Goal: Information Seeking & Learning: Find specific fact

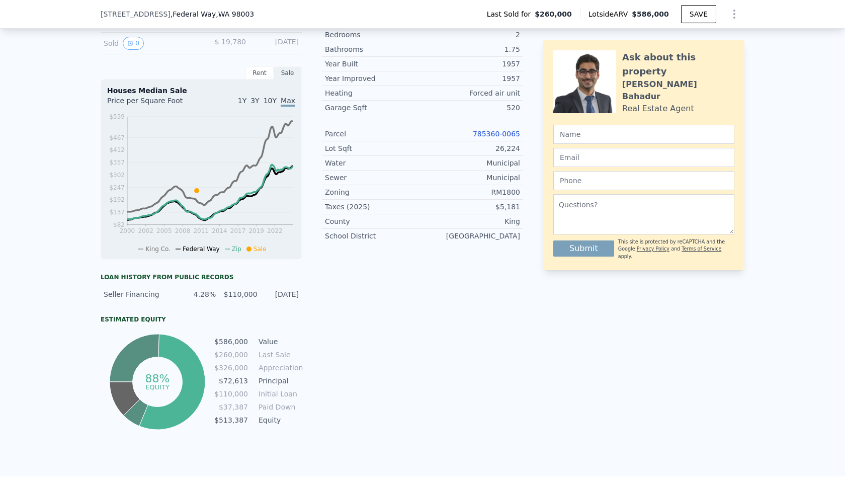
scroll to position [242, 0]
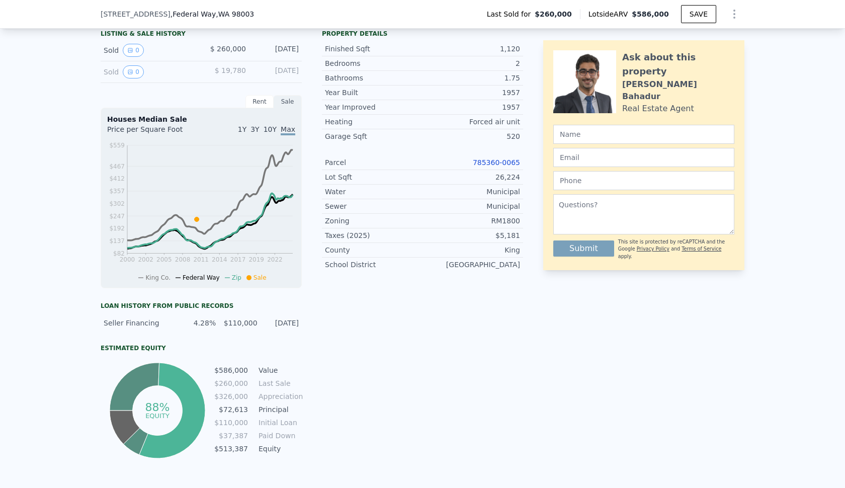
click at [509, 164] on link "785360-0065" at bounding box center [496, 162] width 47 height 8
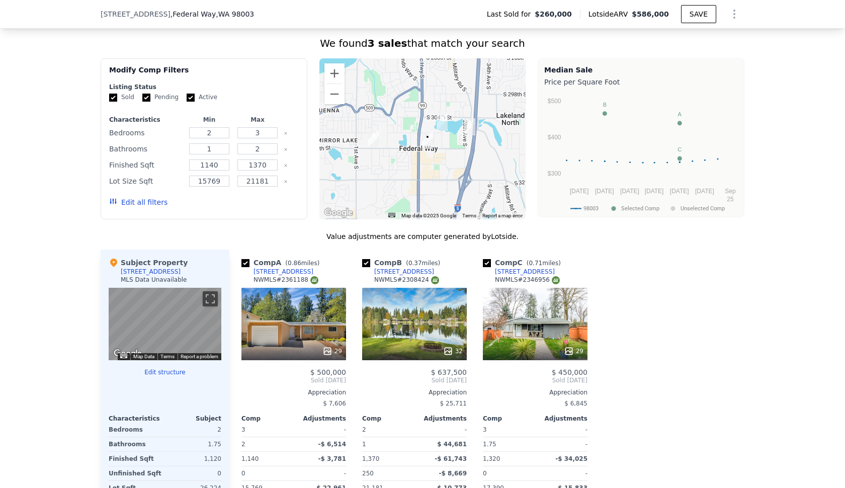
scroll to position [751, 0]
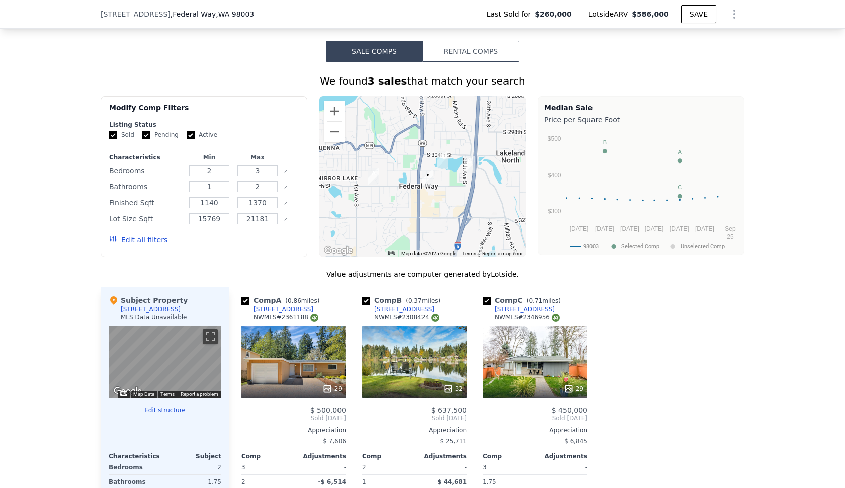
click at [188, 134] on input "Active" at bounding box center [191, 135] width 8 height 8
checkbox input "false"
click at [147, 135] on input "Pending" at bounding box center [146, 135] width 8 height 8
checkbox input "false"
click at [148, 239] on button "Edit all filters" at bounding box center [138, 240] width 58 height 10
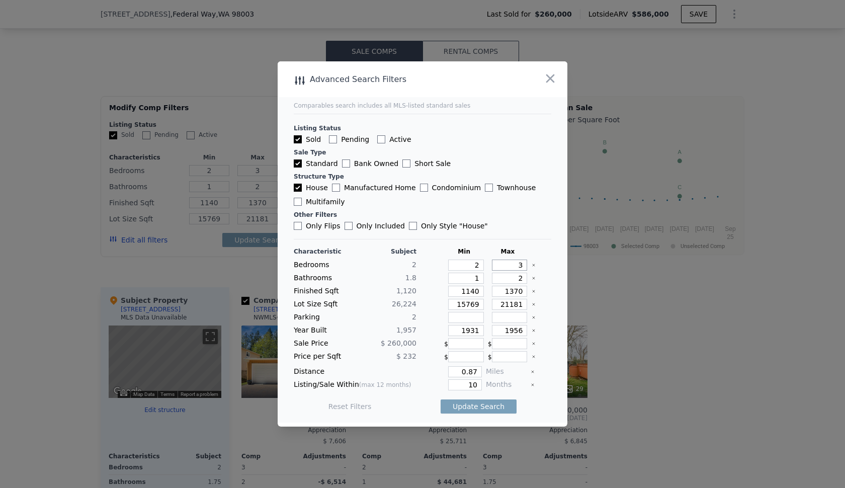
click at [517, 269] on input "3" at bounding box center [510, 264] width 36 height 11
type input "4"
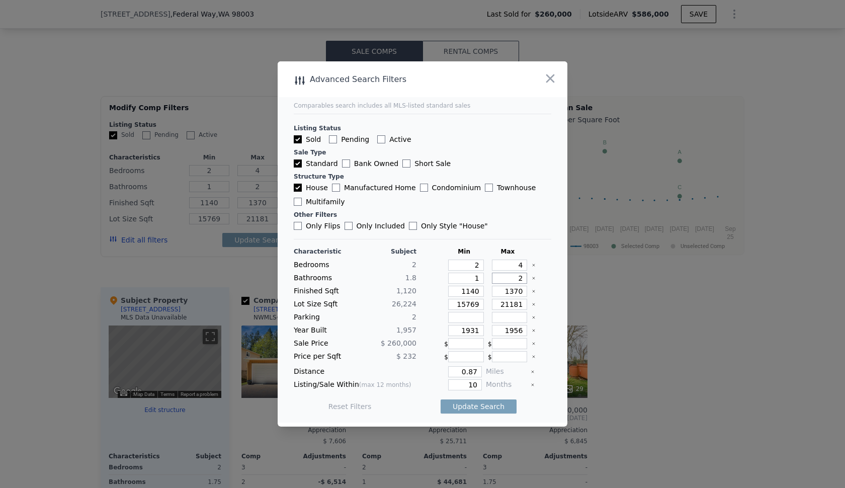
click at [521, 277] on input "2" at bounding box center [510, 278] width 36 height 11
type input "4"
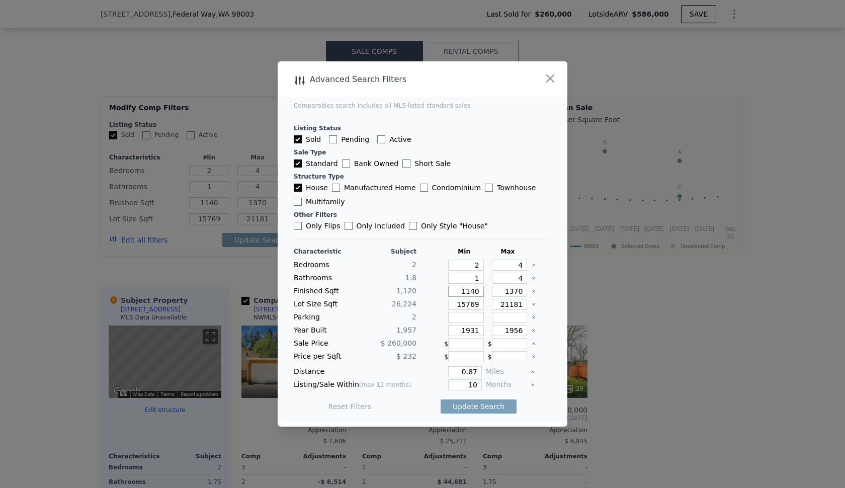
click at [480, 293] on input "1140" at bounding box center [466, 291] width 36 height 11
type input "1"
type input "150"
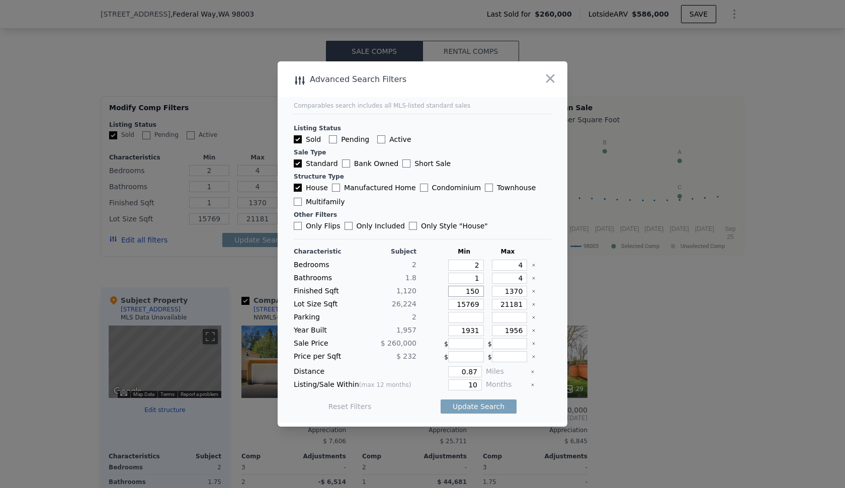
type input "15"
type input "150"
click at [405, 294] on span "1,120" at bounding box center [406, 291] width 20 height 8
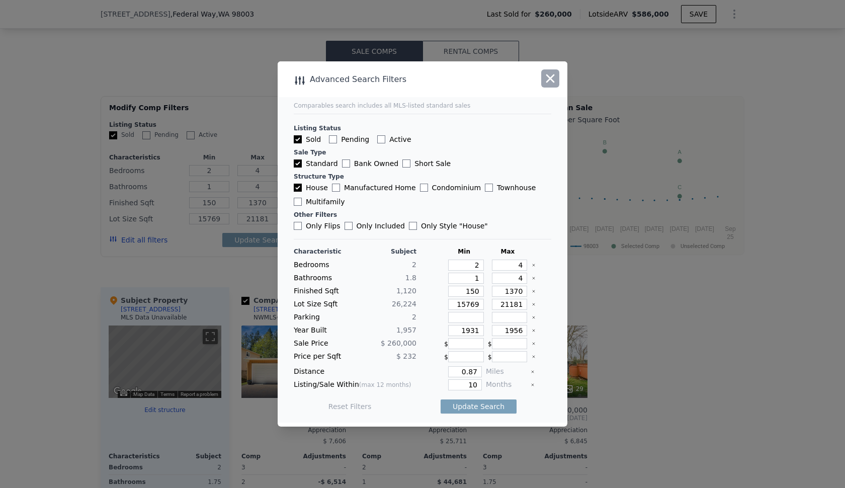
click at [550, 81] on icon "button" at bounding box center [550, 78] width 14 height 14
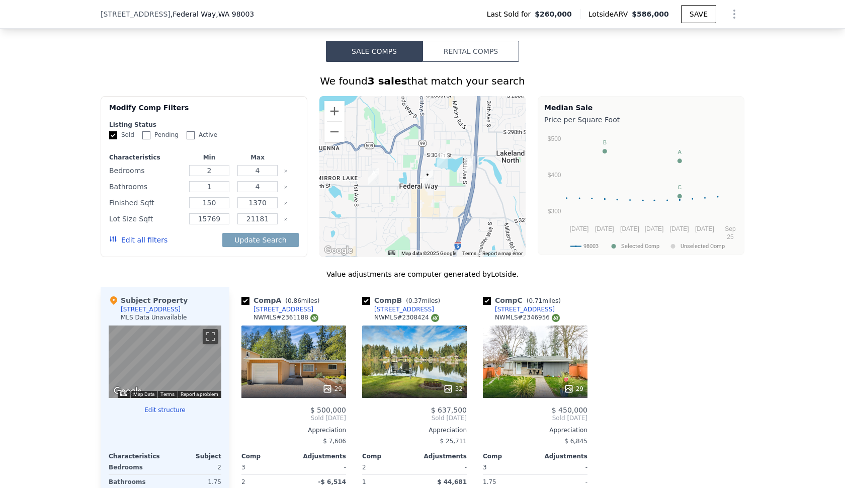
click at [147, 242] on button "Edit all filters" at bounding box center [138, 240] width 58 height 10
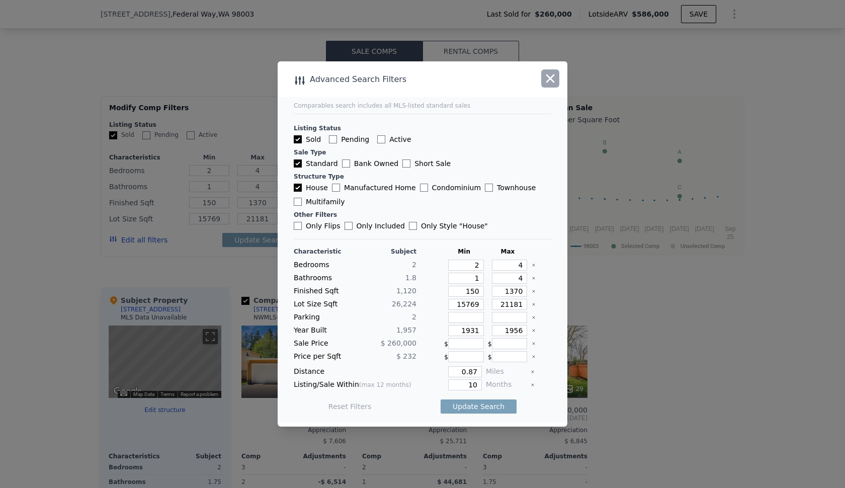
click at [554, 79] on icon "button" at bounding box center [550, 78] width 14 height 14
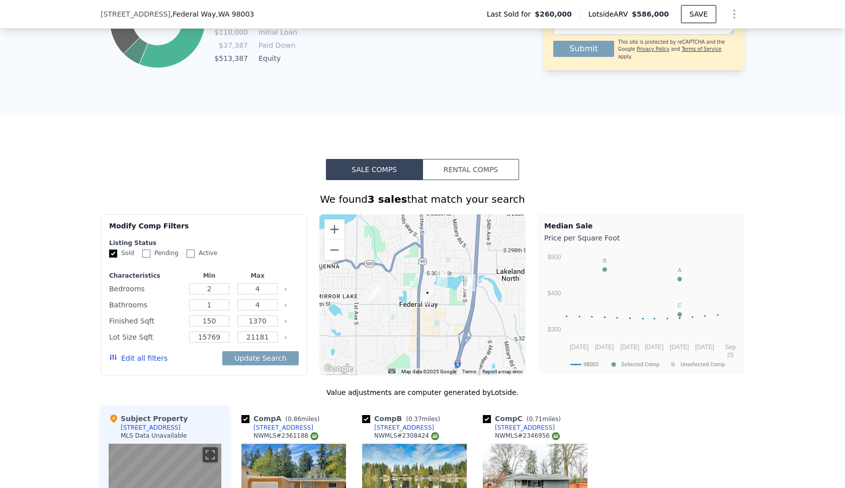
scroll to position [706, 0]
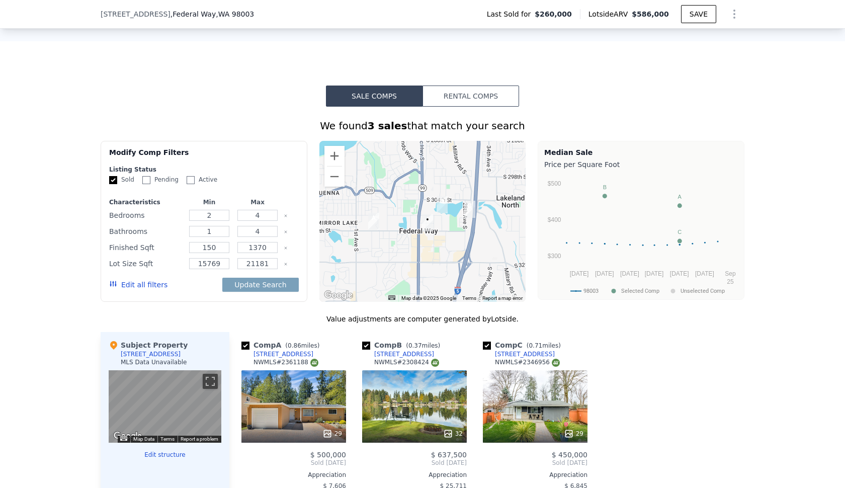
click at [135, 264] on div "Lot Size Sqft" at bounding box center [146, 263] width 74 height 14
click at [148, 289] on button "Edit all filters" at bounding box center [138, 285] width 58 height 10
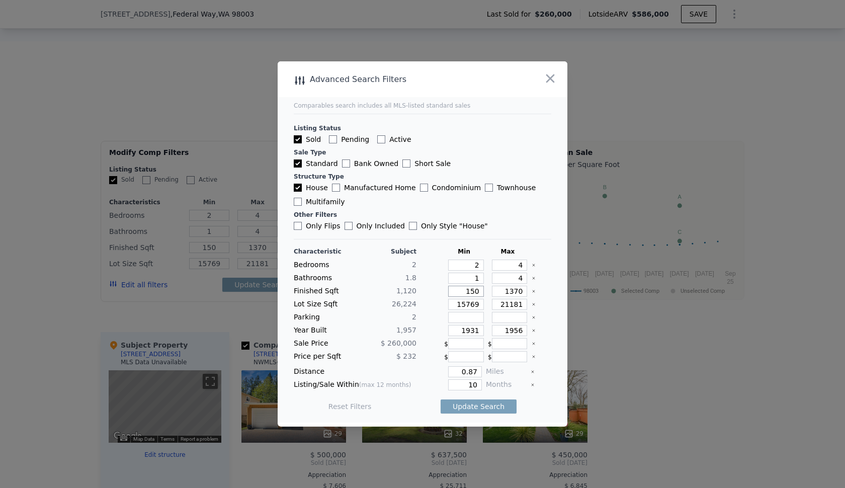
click at [474, 293] on input "150" at bounding box center [466, 291] width 36 height 11
type input "10"
type input "140"
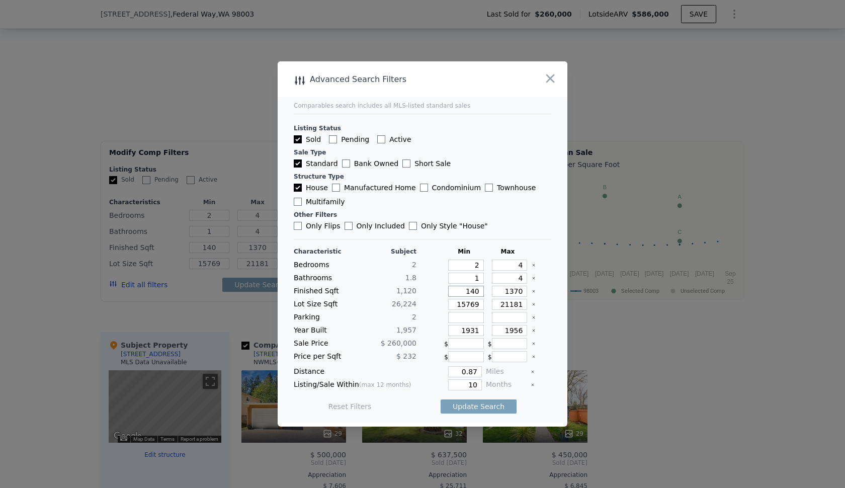
type input "1440"
type input "1"
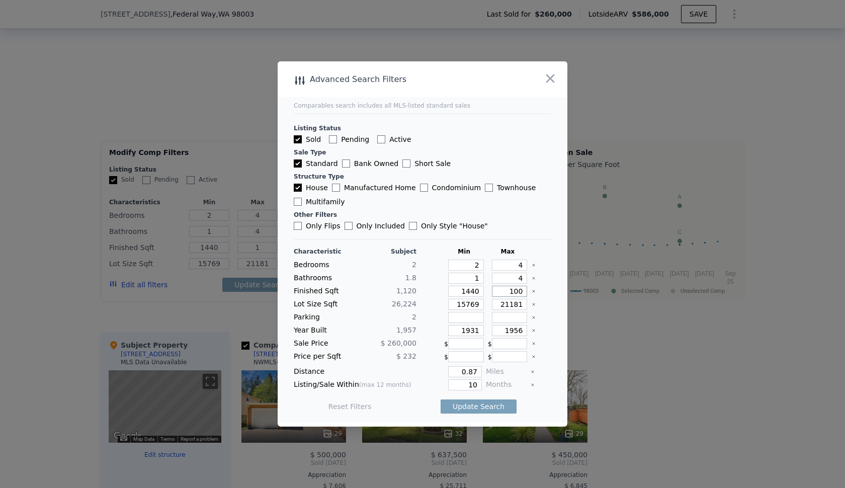
type input "10"
type input "100"
type input "10"
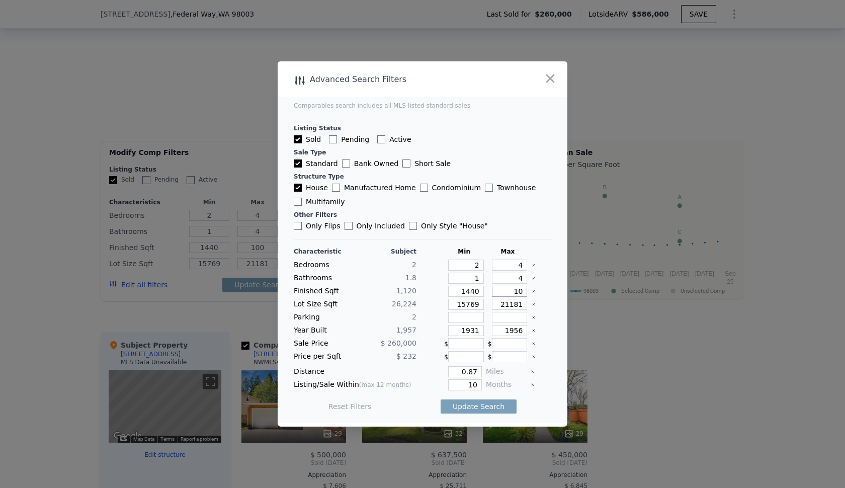
type input "10"
type input "1"
type input "18"
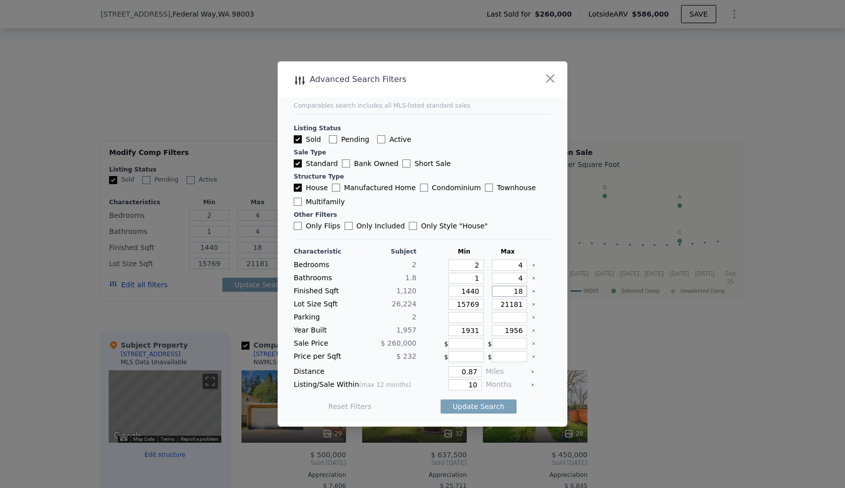
type input "180"
type input "1800"
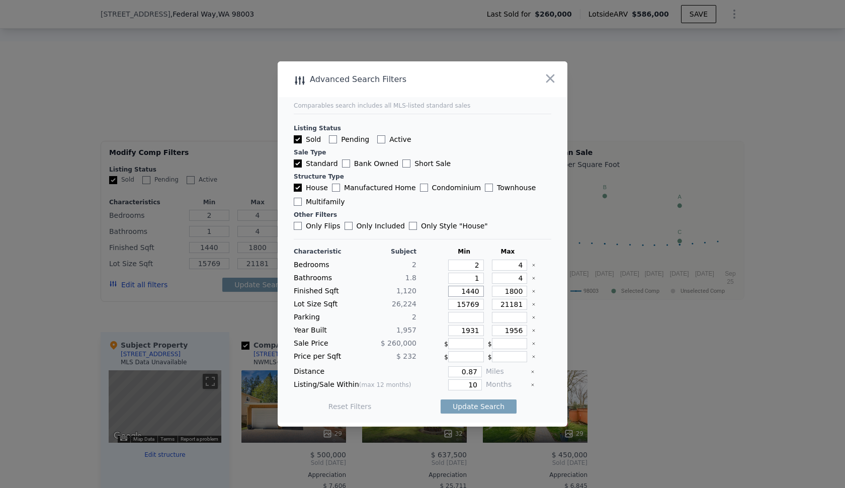
click at [470, 292] on input "1440" at bounding box center [466, 291] width 36 height 11
type input "140"
type input "1640"
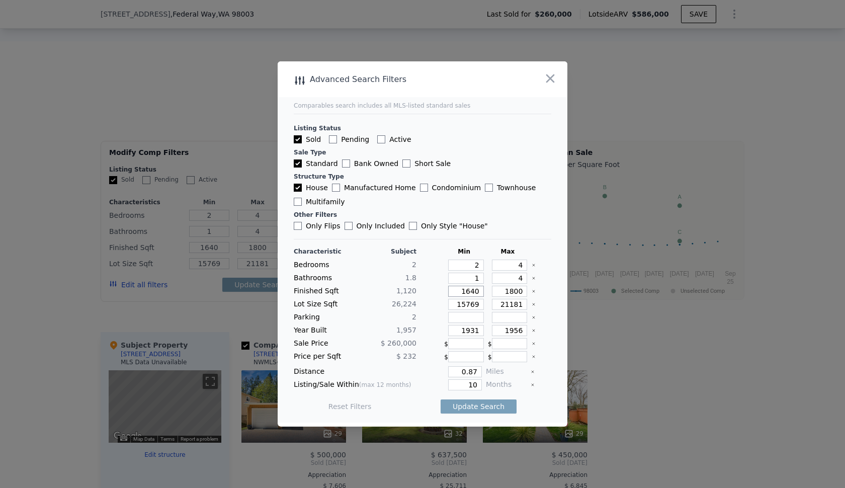
type input "1640"
click at [513, 293] on input "1800" at bounding box center [510, 291] width 36 height 11
click at [511, 308] on input "21181" at bounding box center [510, 304] width 36 height 11
type input "30"
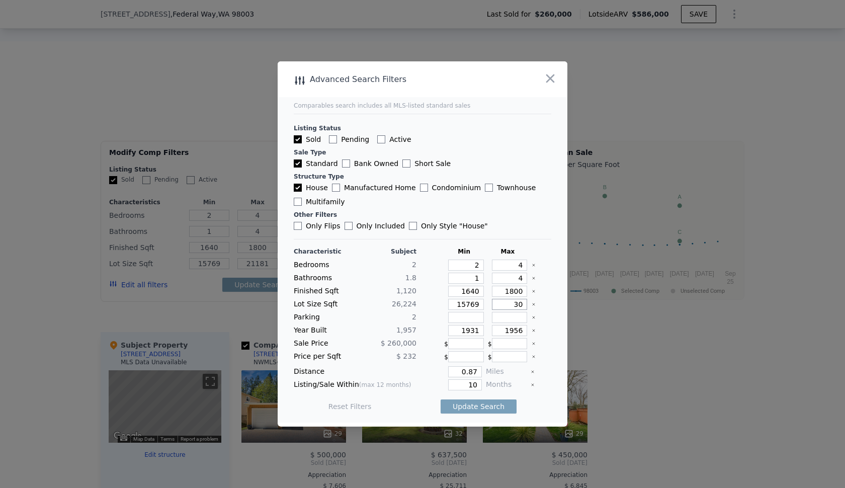
type input "3"
type input "3000"
type input "30000"
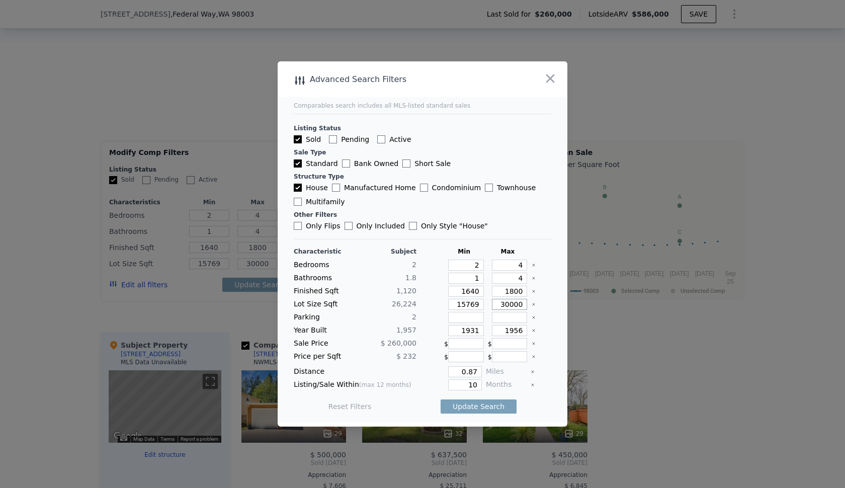
click at [507, 304] on input "30000" at bounding box center [510, 304] width 36 height 11
type input "35000"
type input "3000"
type input "30"
type input "300"
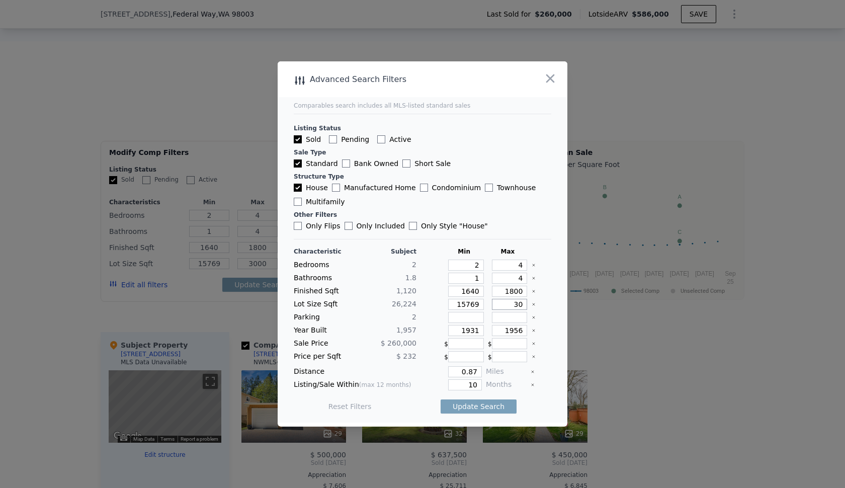
type input "3"
type input "35"
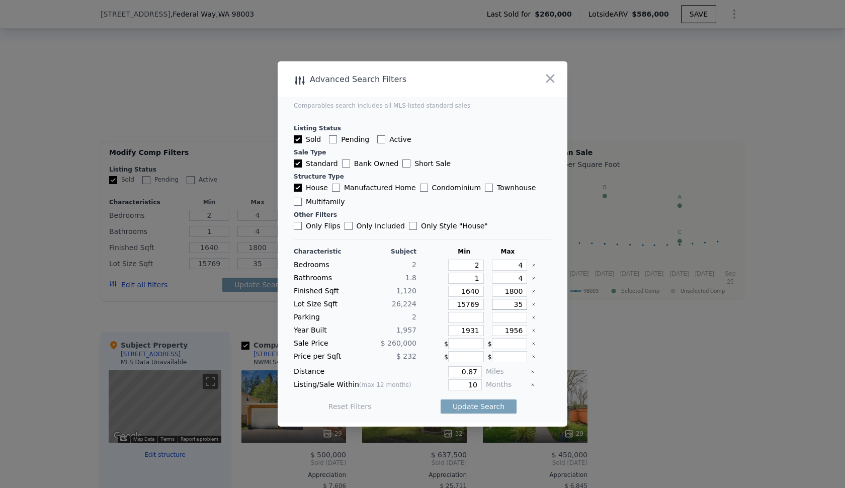
type input "3"
type input "32"
type input "320"
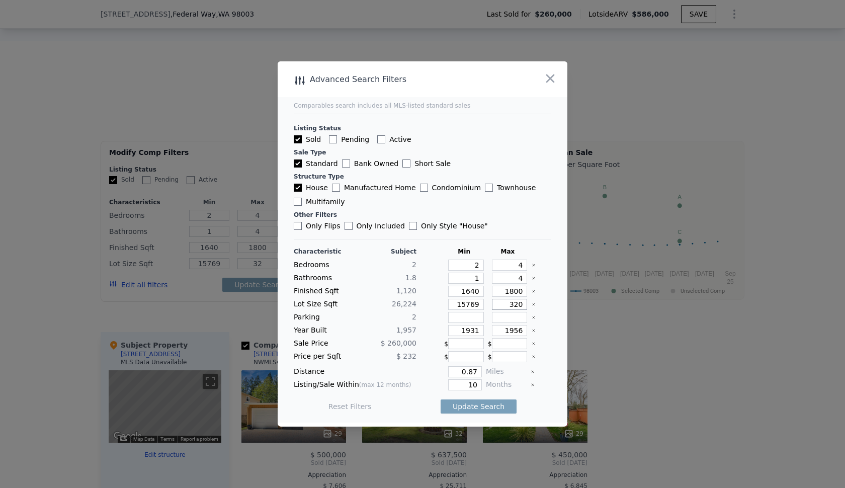
type input "320"
type input "3"
type input "32"
type input "3"
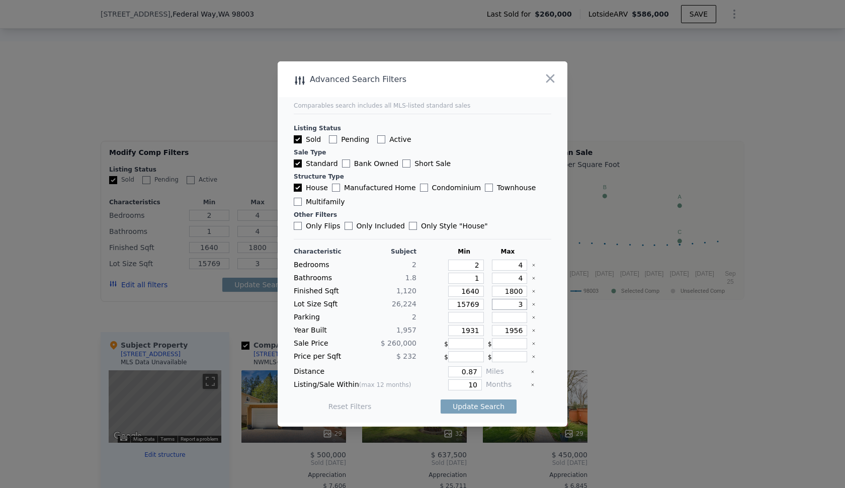
type input "34"
type input "3400"
type input "3"
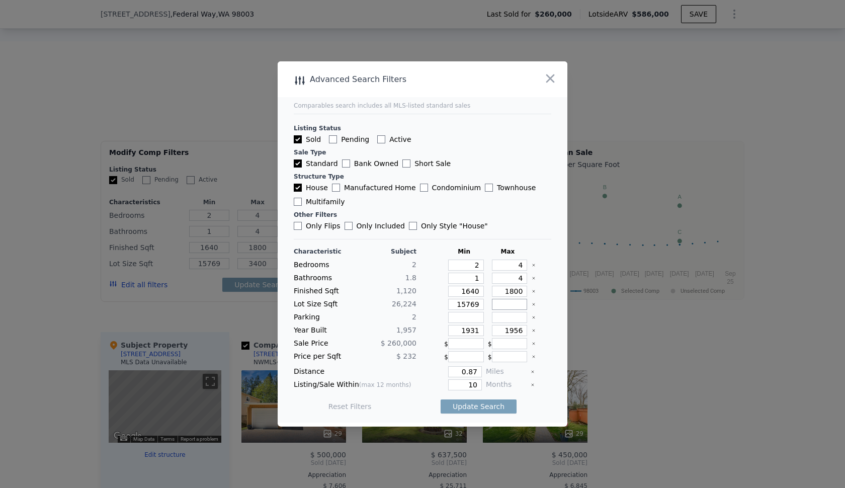
type input "4"
type input "40"
type input "400"
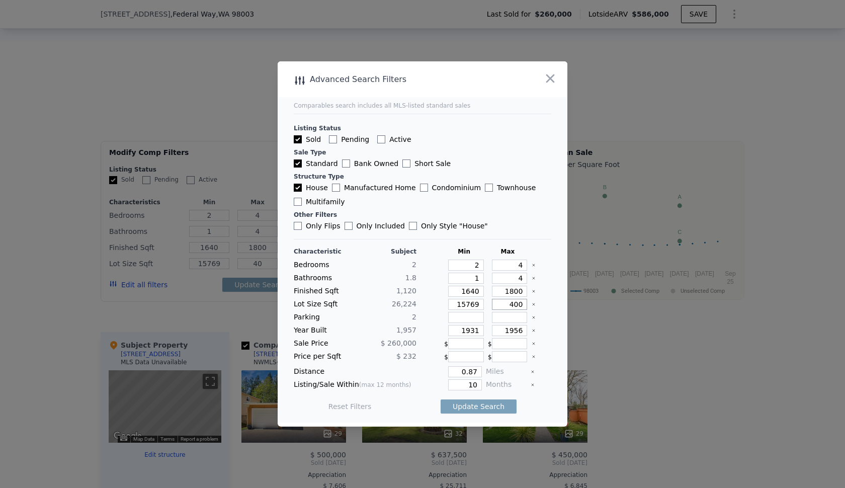
type input "400"
type input "4000"
type input "40000"
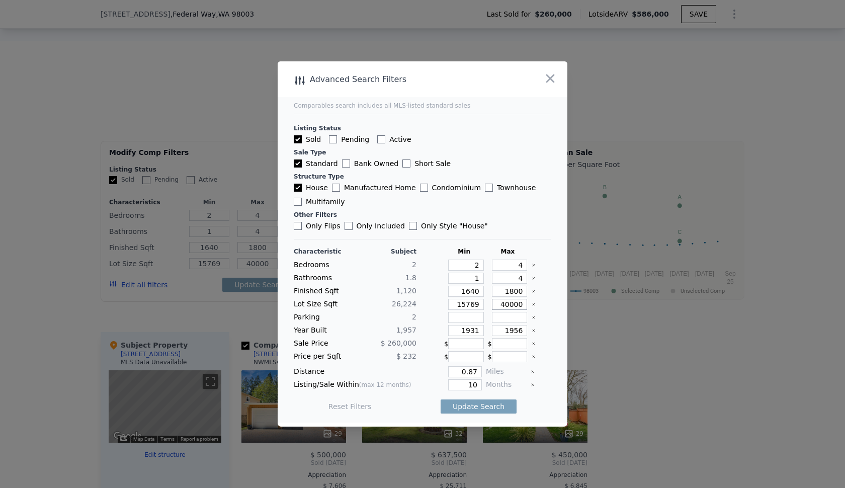
type input "40000"
click at [514, 330] on input "1956" at bounding box center [510, 330] width 36 height 11
type input "1980"
click at [482, 406] on button "Update Search" at bounding box center [479, 406] width 76 height 14
click at [548, 77] on icon "button" at bounding box center [550, 78] width 14 height 14
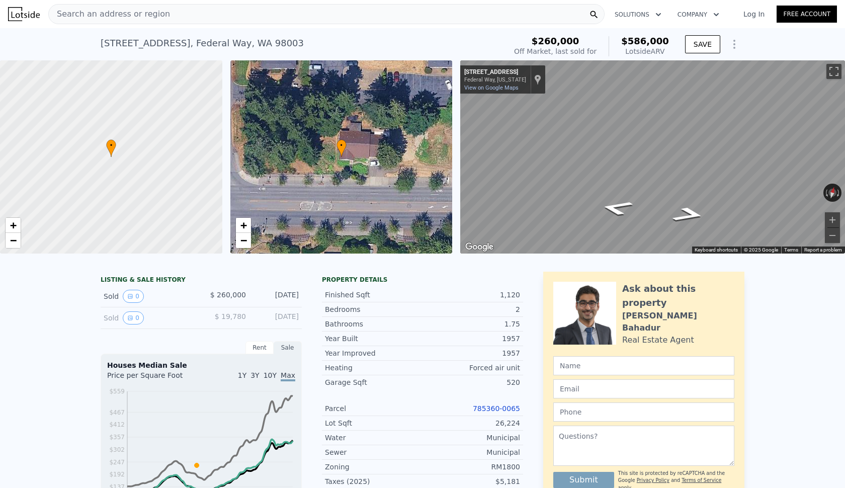
scroll to position [0, 0]
click at [246, 224] on span "+" at bounding box center [243, 225] width 7 height 13
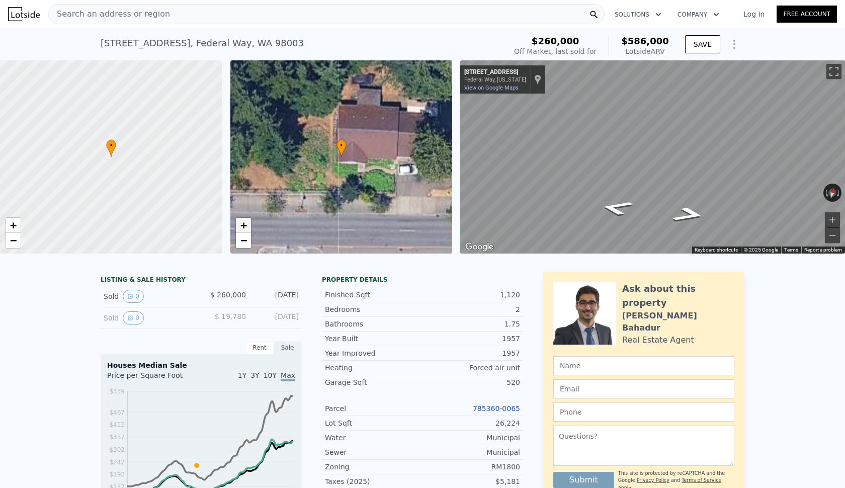
click at [246, 224] on span "+" at bounding box center [243, 225] width 7 height 13
click at [154, 162] on div at bounding box center [111, 157] width 267 height 232
drag, startPoint x: 138, startPoint y: 161, endPoint x: 191, endPoint y: 180, distance: 55.3
click at [191, 180] on div at bounding box center [113, 159] width 267 height 232
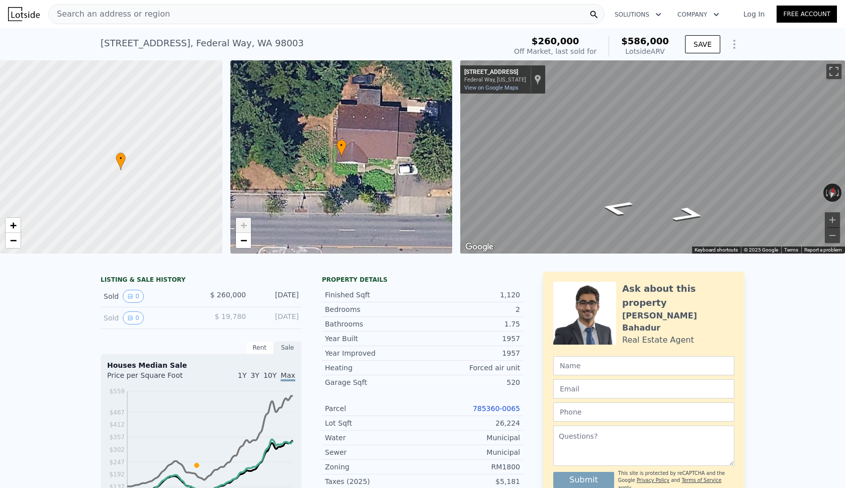
click at [167, 170] on div at bounding box center [111, 157] width 267 height 232
drag, startPoint x: 163, startPoint y: 43, endPoint x: 101, endPoint y: 44, distance: 62.4
click at [101, 44] on div "[STREET_ADDRESS]" at bounding box center [202, 43] width 203 height 14
copy div "[STREET_ADDRESS]"
